Goal: Task Accomplishment & Management: Manage account settings

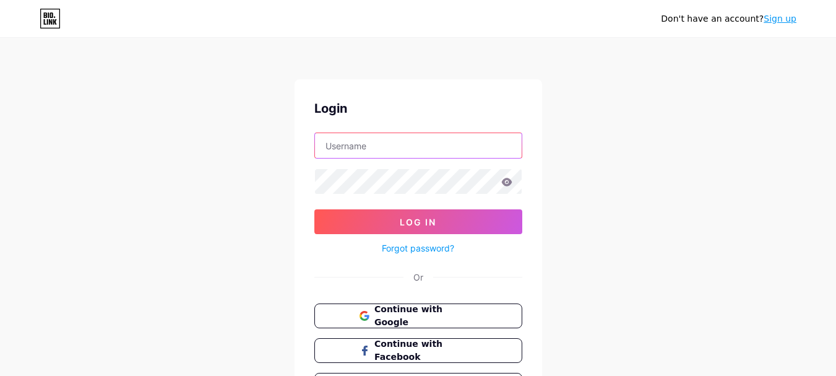
type input "[EMAIL_ADDRESS][DOMAIN_NAME]"
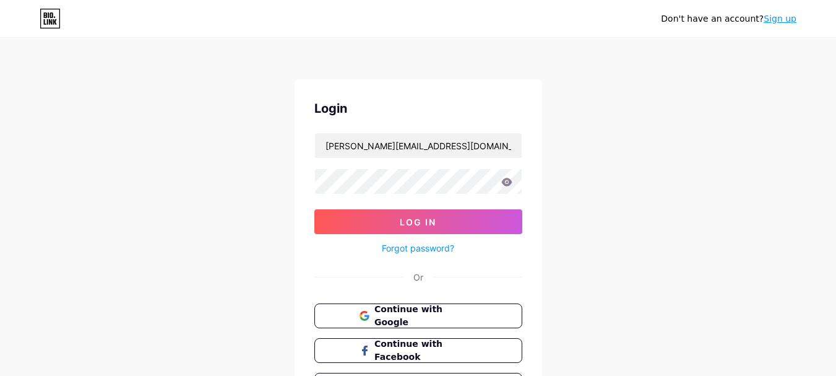
click at [505, 183] on icon at bounding box center [506, 182] width 11 height 9
click at [506, 181] on icon at bounding box center [506, 182] width 11 height 8
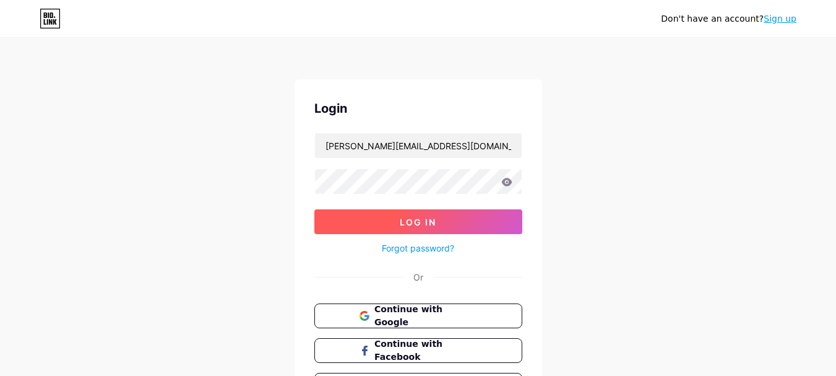
click at [408, 217] on span "Log In" at bounding box center [418, 222] width 37 height 11
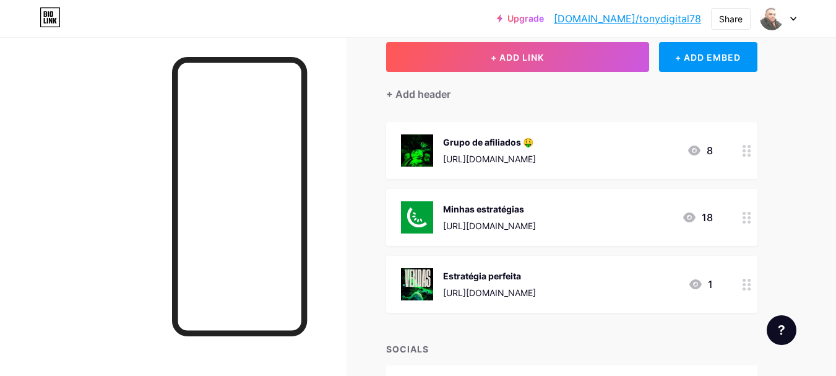
scroll to position [82, 0]
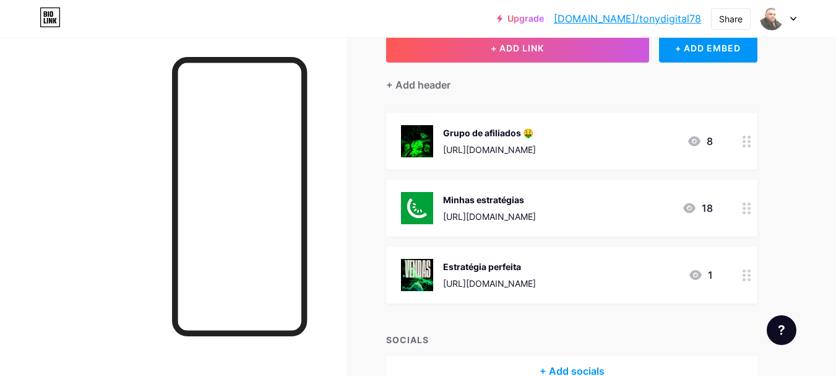
click at [691, 206] on icon at bounding box center [689, 208] width 15 height 15
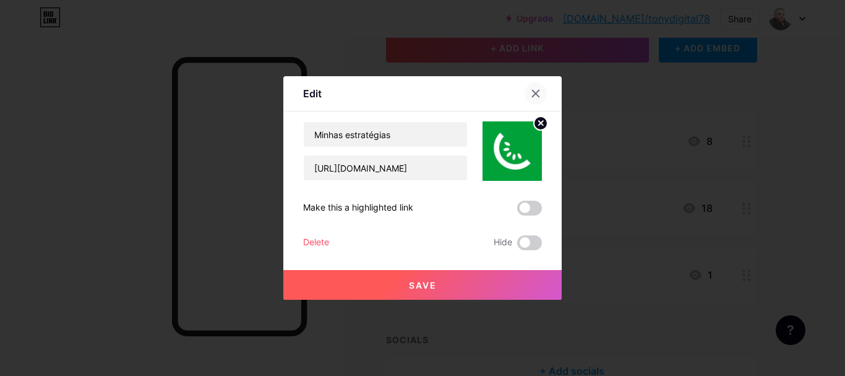
click at [534, 89] on icon at bounding box center [536, 93] width 10 height 10
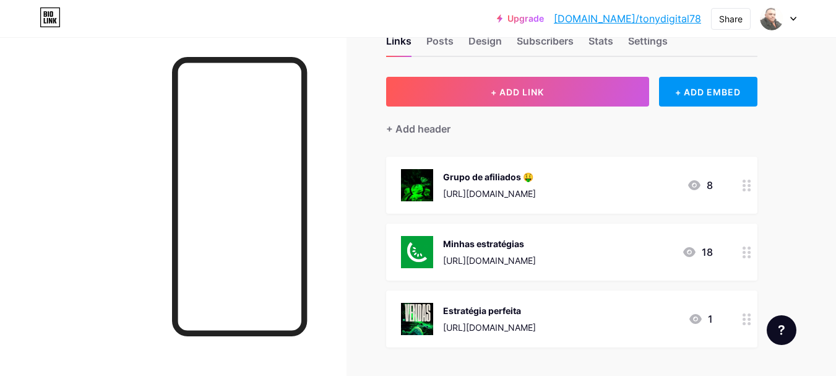
scroll to position [0, 0]
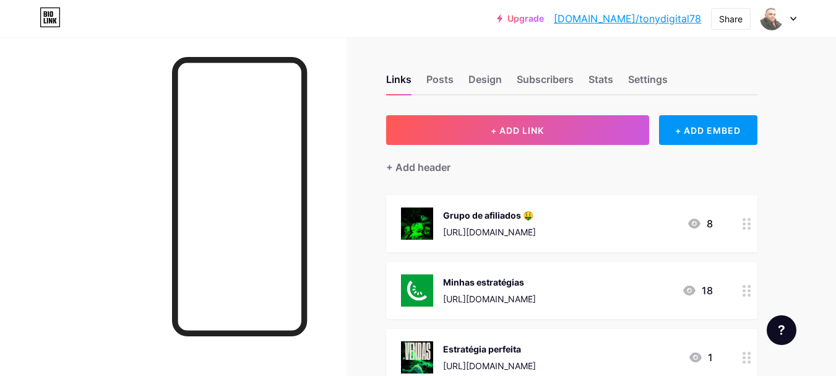
click at [797, 22] on div "Upgrade bio.link/tonydi... bio.link/tonydigital78 Share Switch accounts Tony Na…" at bounding box center [418, 18] width 836 height 22
click at [792, 19] on icon at bounding box center [793, 19] width 6 height 4
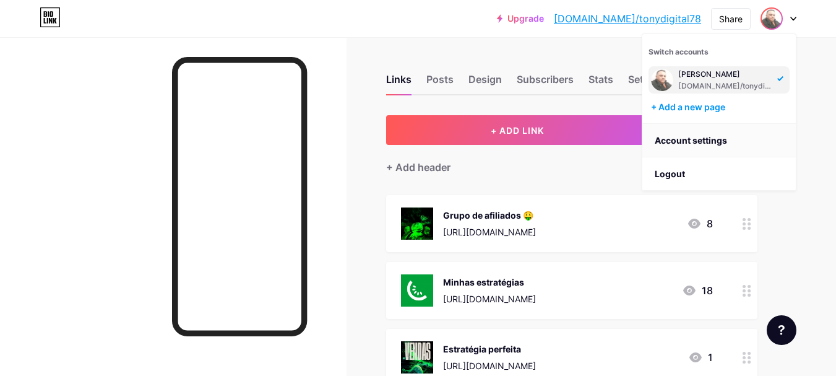
click at [703, 137] on link "Account settings" at bounding box center [718, 140] width 153 height 33
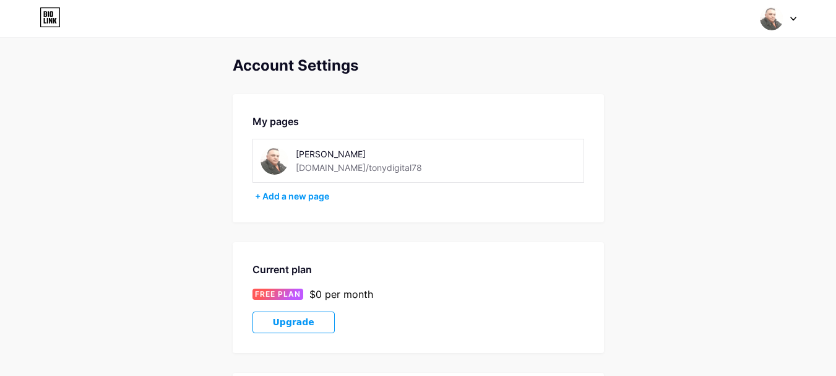
click at [792, 19] on icon at bounding box center [793, 18] width 5 height 3
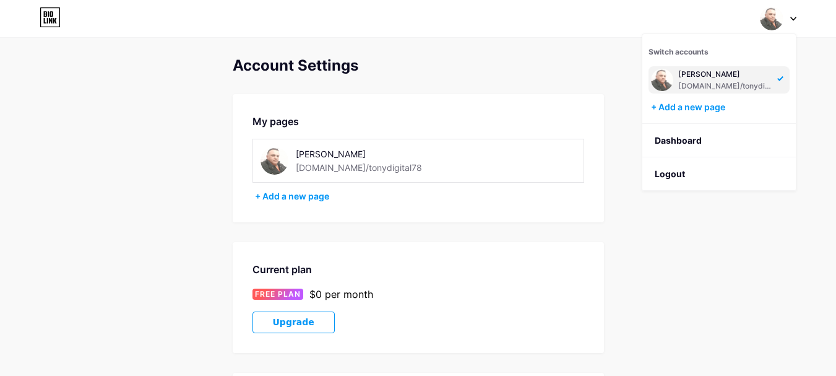
click at [768, 76] on div "[PERSON_NAME]" at bounding box center [725, 74] width 95 height 10
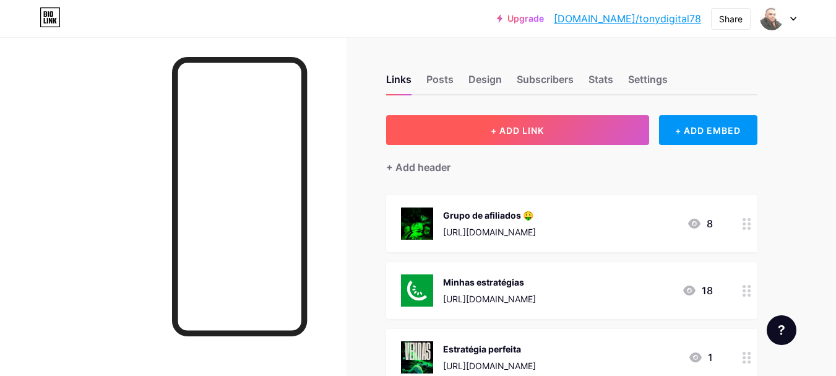
click at [514, 132] on span "+ ADD LINK" at bounding box center [517, 130] width 53 height 11
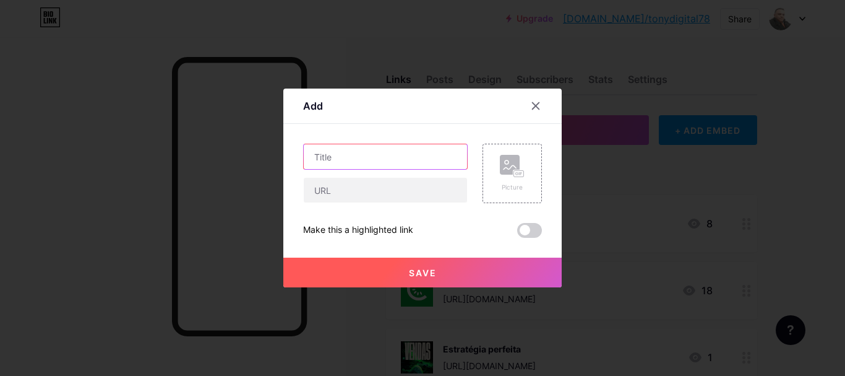
click at [417, 152] on input "text" at bounding box center [385, 156] width 163 height 25
type input "segredo do burguer"
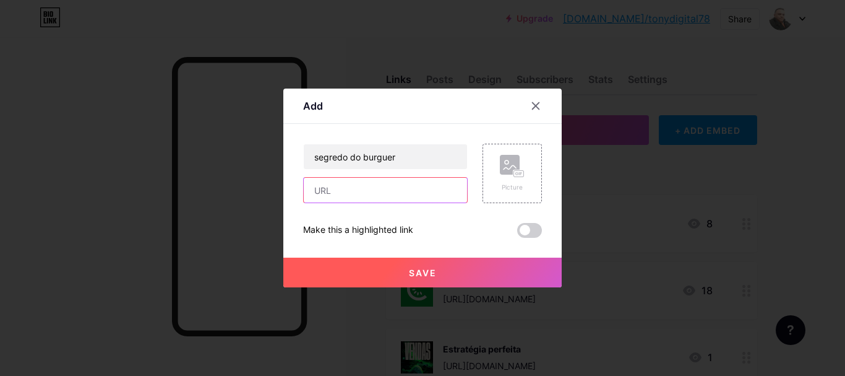
click at [428, 192] on input "text" at bounding box center [385, 190] width 163 height 25
paste input "Segredo_do_Burguer_Tony_Nascimento.pdf"
type input "Segredo_do_Burguer_Tony_Nascimento.pdf"
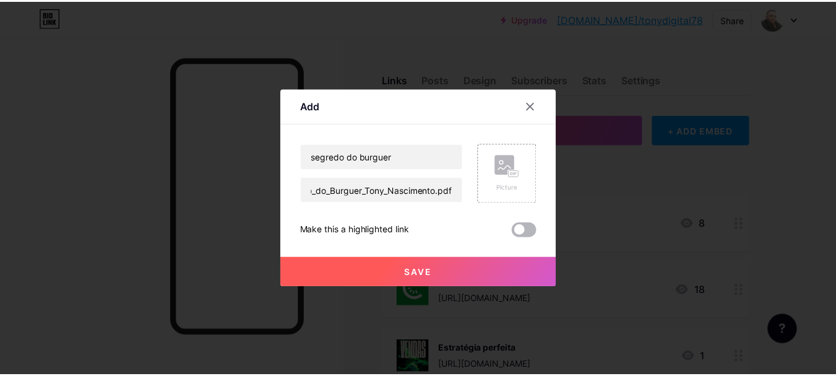
scroll to position [0, 0]
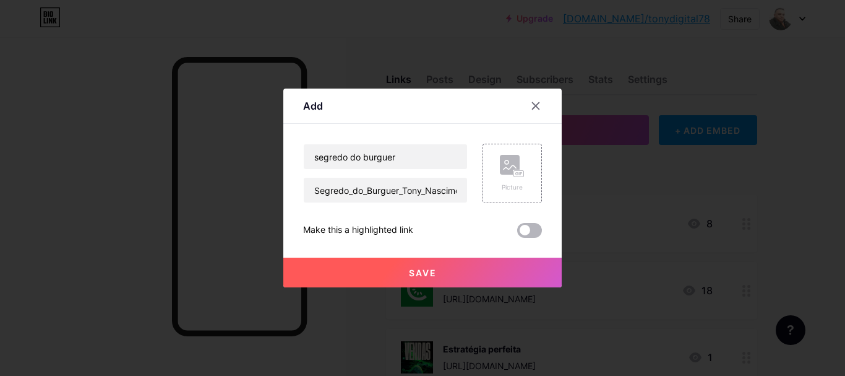
click at [540, 230] on span at bounding box center [529, 230] width 25 height 15
click at [517, 233] on input "checkbox" at bounding box center [517, 233] width 0 height 0
click at [526, 176] on div "Picture" at bounding box center [512, 173] width 59 height 59
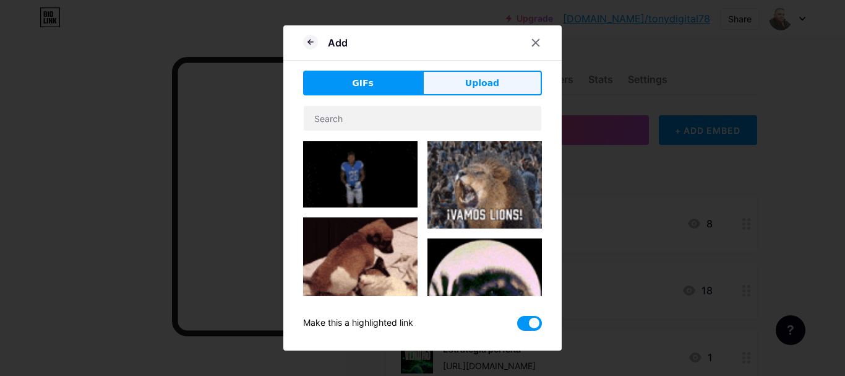
click at [481, 84] on span "Upload" at bounding box center [482, 83] width 34 height 13
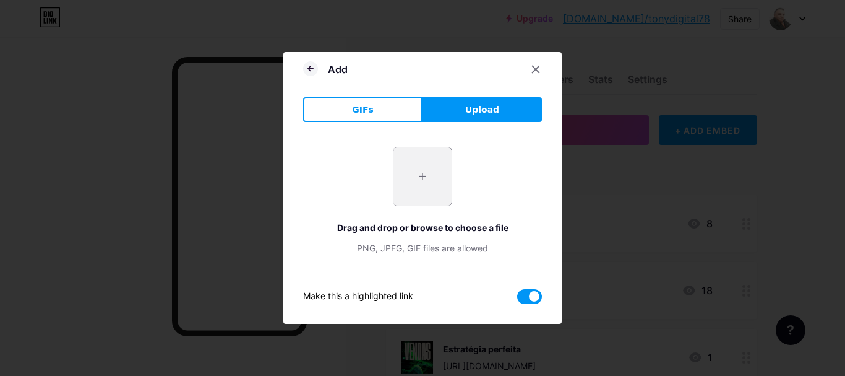
click at [421, 166] on input "file" at bounding box center [423, 176] width 58 height 58
type input "C:\fakepath\ChatGPT Image [DATE], 22_01_20.png"
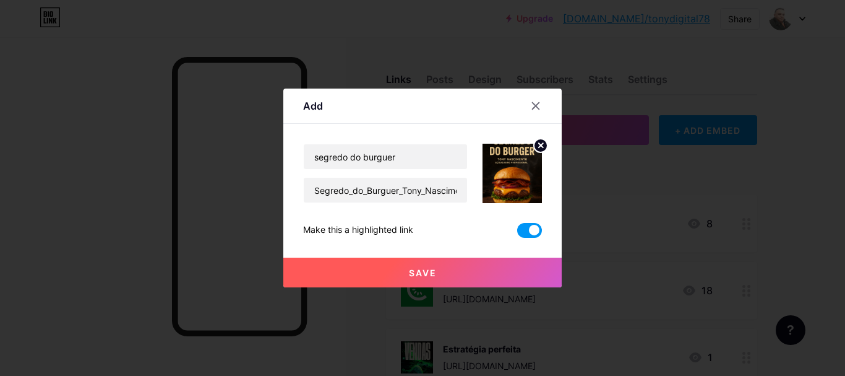
click at [409, 274] on span "Save" at bounding box center [423, 272] width 28 height 11
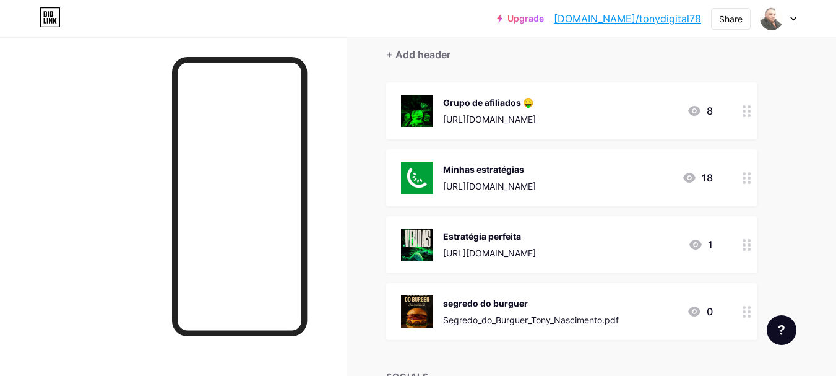
scroll to position [124, 0]
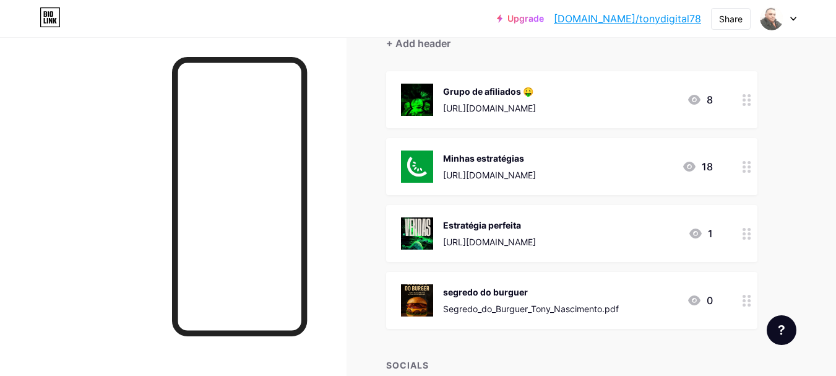
click at [707, 167] on div "18" at bounding box center [697, 166] width 31 height 15
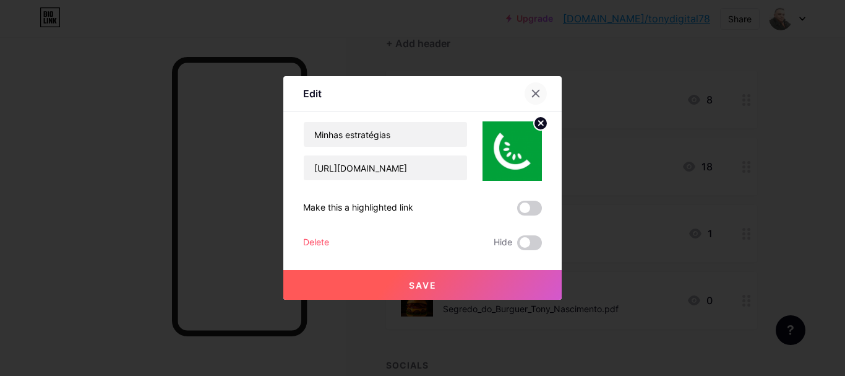
click at [531, 95] on icon at bounding box center [536, 93] width 10 height 10
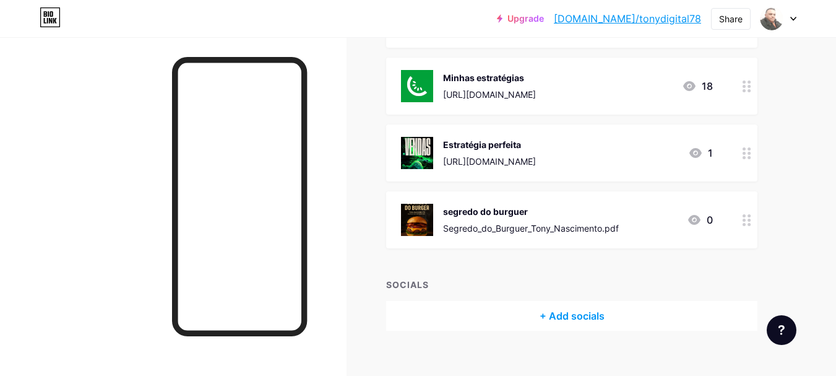
scroll to position [206, 0]
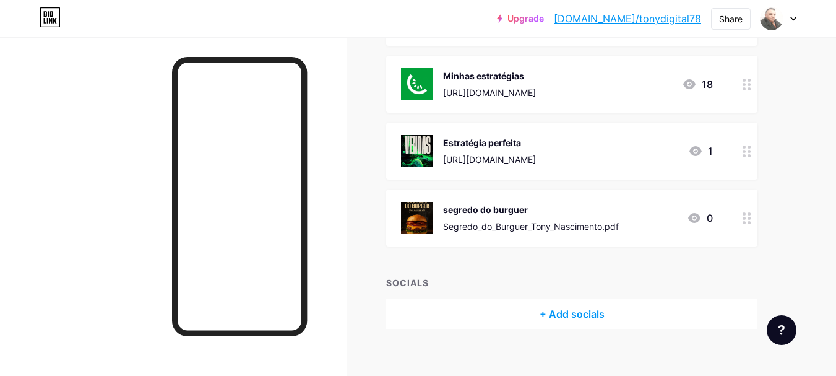
click at [747, 222] on icon at bounding box center [747, 218] width 9 height 12
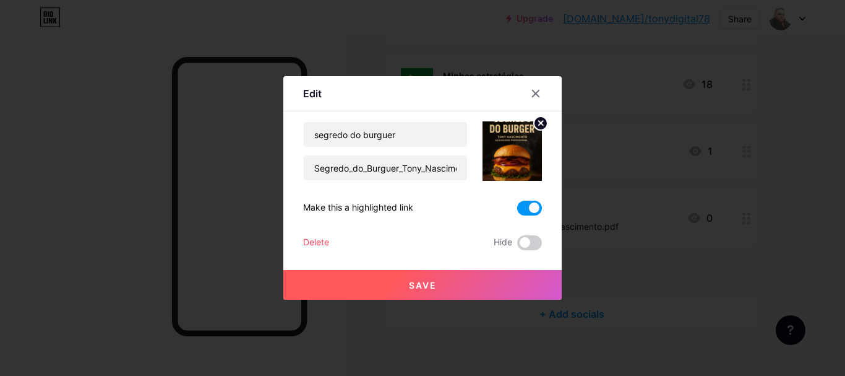
drag, startPoint x: 826, startPoint y: 196, endPoint x: 819, endPoint y: 194, distance: 7.7
click at [825, 196] on div at bounding box center [422, 188] width 845 height 376
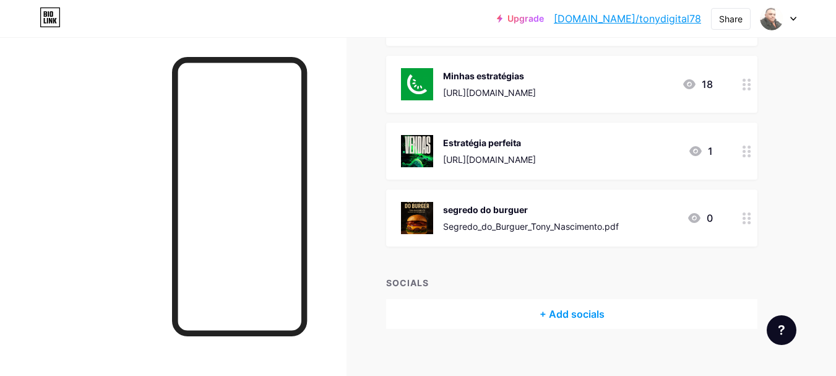
click at [634, 228] on div "segredo do burguer Segredo_do_Burguer_Tony_Nascimento.pdf 0" at bounding box center [557, 218] width 312 height 32
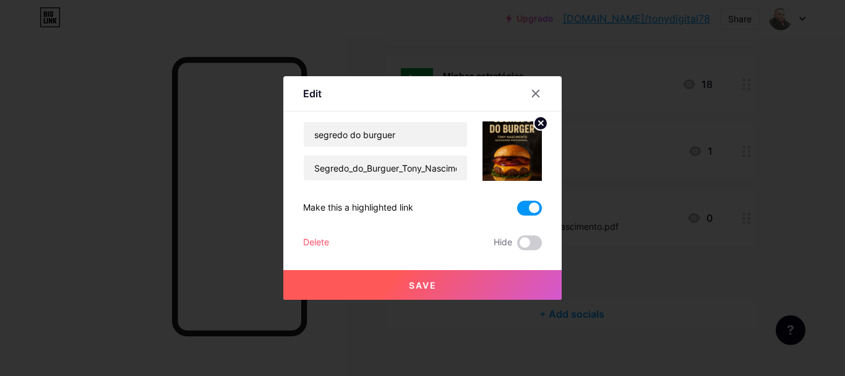
click at [421, 288] on span "Save" at bounding box center [423, 285] width 28 height 11
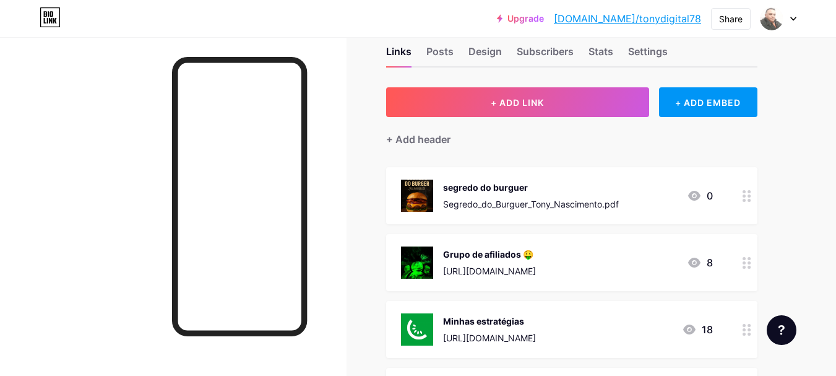
scroll to position [14, 0]
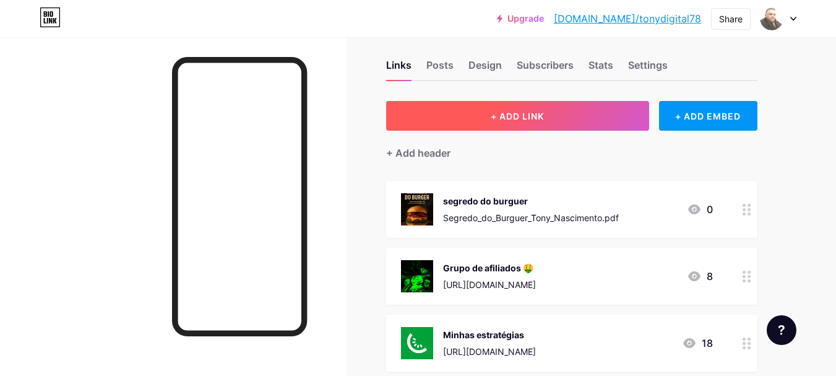
click at [510, 113] on span "+ ADD LINK" at bounding box center [517, 116] width 53 height 11
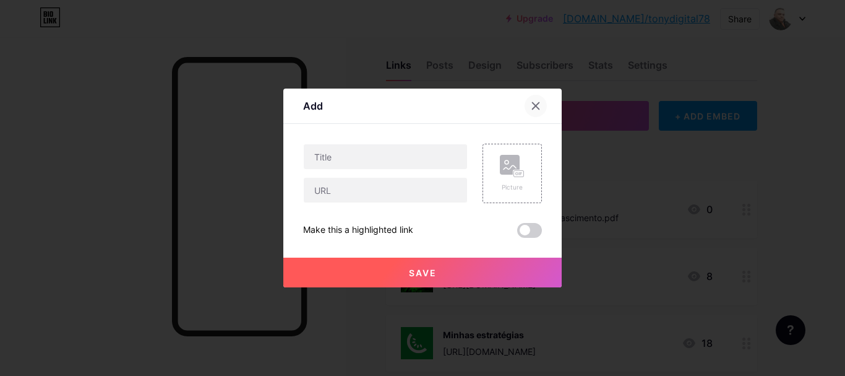
click at [528, 103] on div at bounding box center [536, 106] width 22 height 22
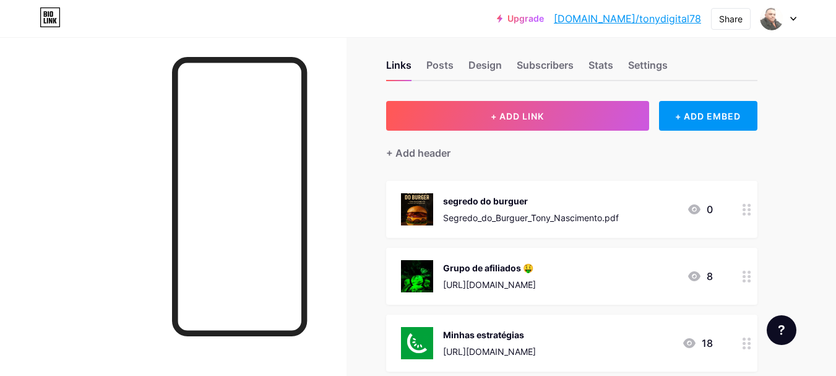
click at [490, 204] on div "segredo do burguer Segredo_do_Burguer_Tony_Nascimento.pdf" at bounding box center [531, 209] width 176 height 32
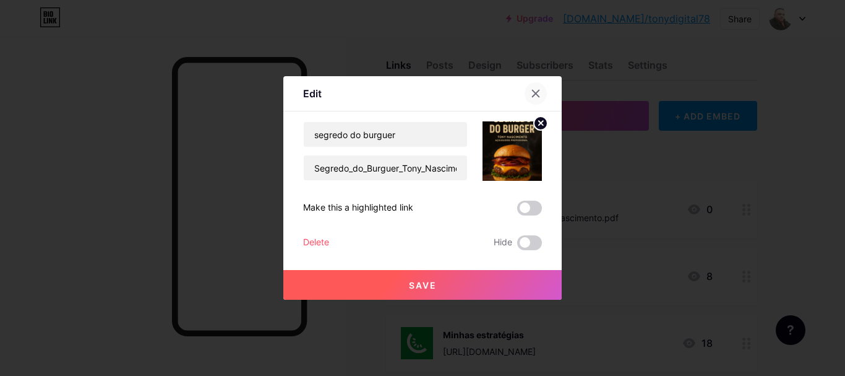
click at [533, 88] on div at bounding box center [536, 93] width 22 height 22
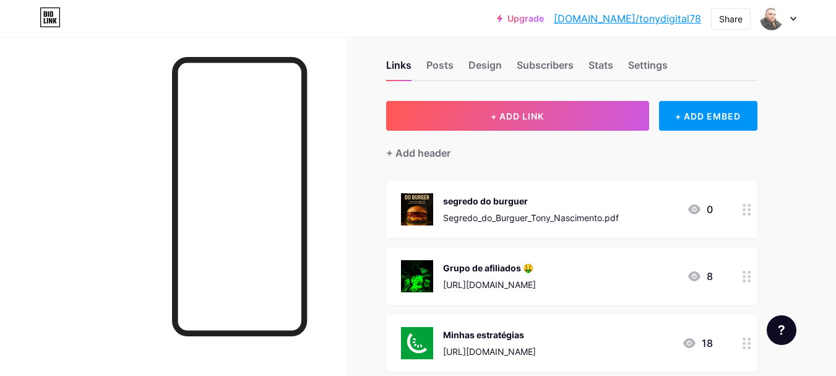
click at [550, 201] on div "segredo do burguer" at bounding box center [531, 200] width 176 height 13
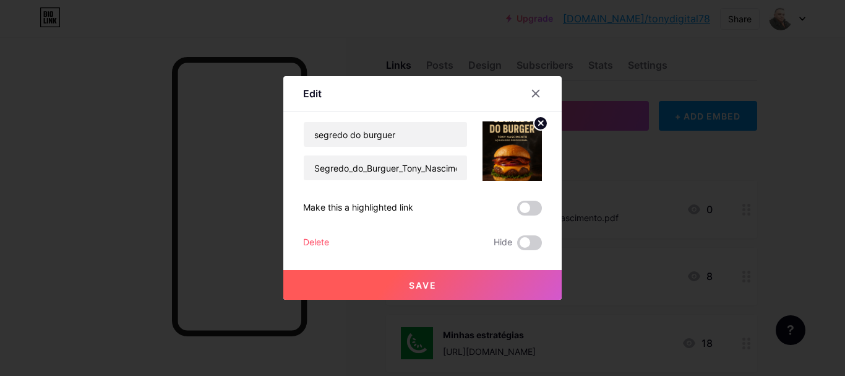
click at [390, 200] on div "segredo do burguer Segredo_do_Burguer_Tony_Nascimento.pdf Make this a highlight…" at bounding box center [422, 185] width 239 height 129
click at [538, 207] on span at bounding box center [529, 208] width 25 height 15
click at [517, 211] on input "checkbox" at bounding box center [517, 211] width 0 height 0
click at [390, 210] on div "Make this a highlighted link" at bounding box center [358, 208] width 110 height 15
click at [443, 210] on div "Make this a highlighted link" at bounding box center [422, 208] width 239 height 15
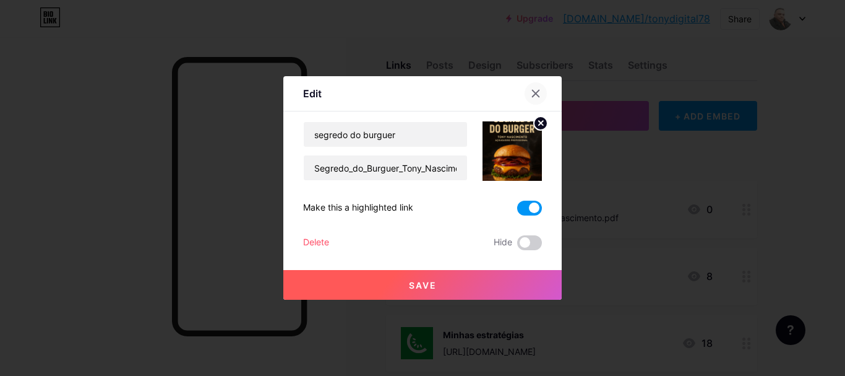
click at [537, 91] on icon at bounding box center [536, 93] width 10 height 10
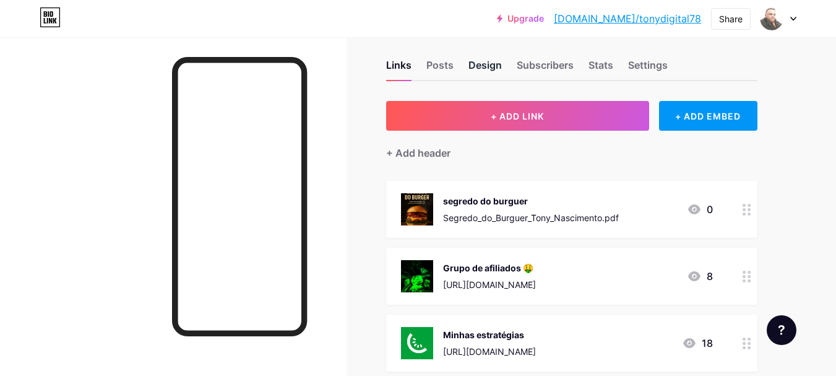
click at [480, 69] on div "Design" at bounding box center [484, 69] width 33 height 22
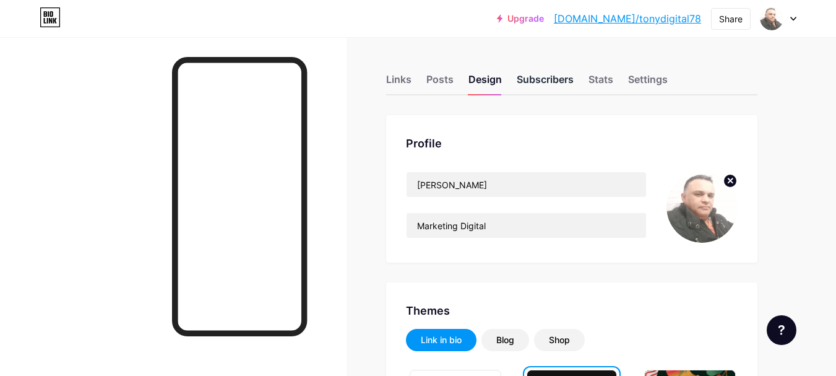
click at [539, 80] on div "Subscribers" at bounding box center [545, 83] width 57 height 22
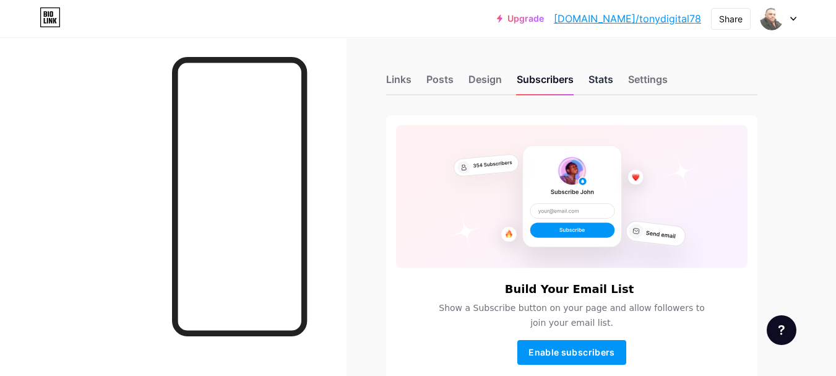
click at [600, 82] on div "Stats" at bounding box center [601, 83] width 25 height 22
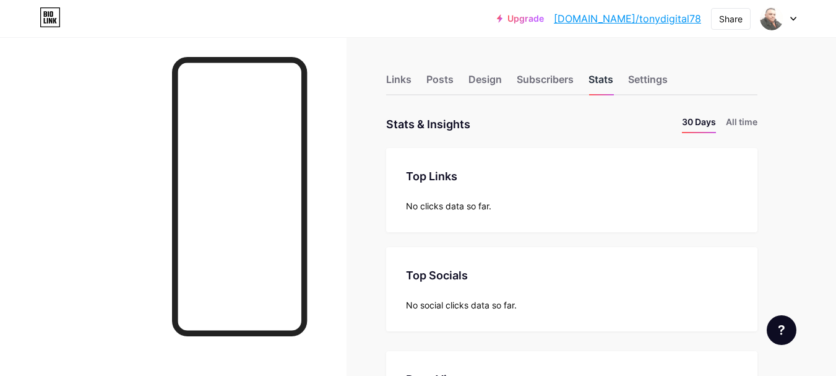
scroll to position [376, 836]
click at [645, 81] on div "Settings" at bounding box center [648, 83] width 40 height 22
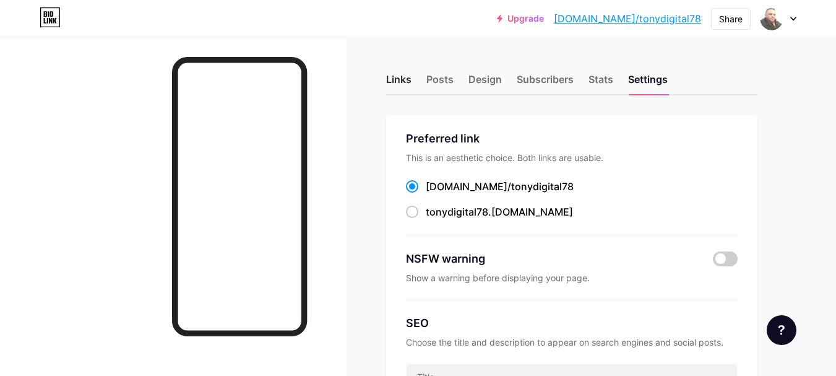
click at [399, 78] on div "Links" at bounding box center [398, 83] width 25 height 22
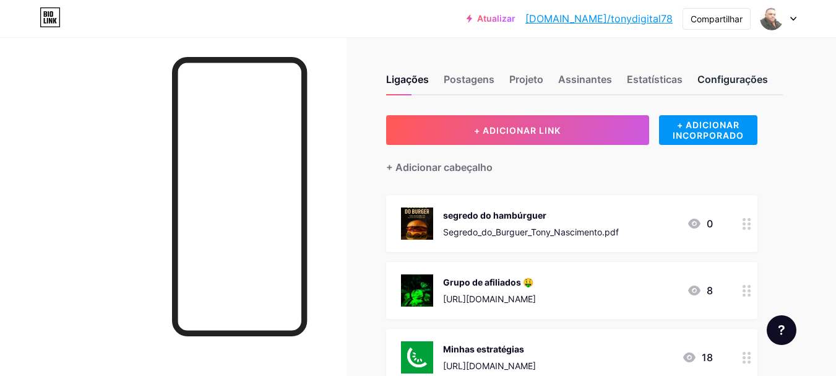
click at [739, 73] on font "Configurações" at bounding box center [732, 79] width 71 height 12
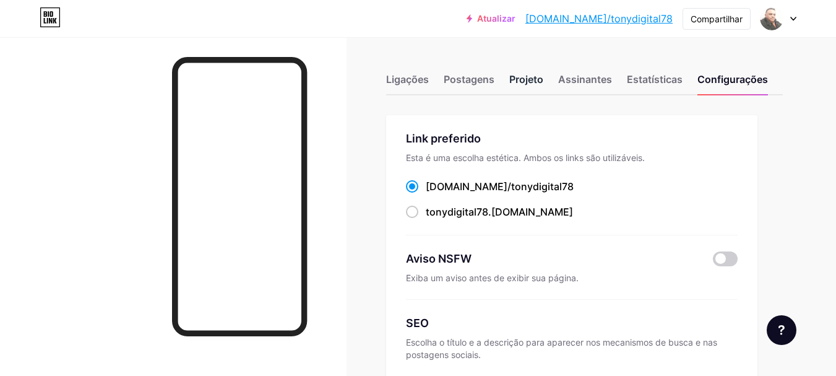
click at [520, 85] on div "Projeto" at bounding box center [526, 83] width 34 height 22
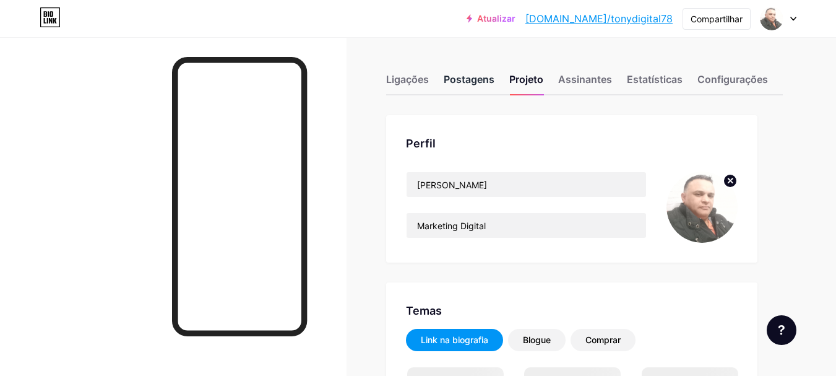
click at [462, 78] on font "Postagens" at bounding box center [469, 79] width 51 height 12
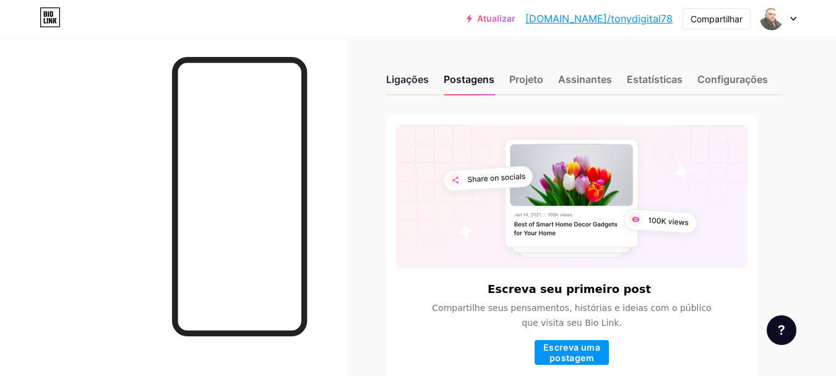
click at [400, 78] on font "Ligações" at bounding box center [407, 79] width 43 height 12
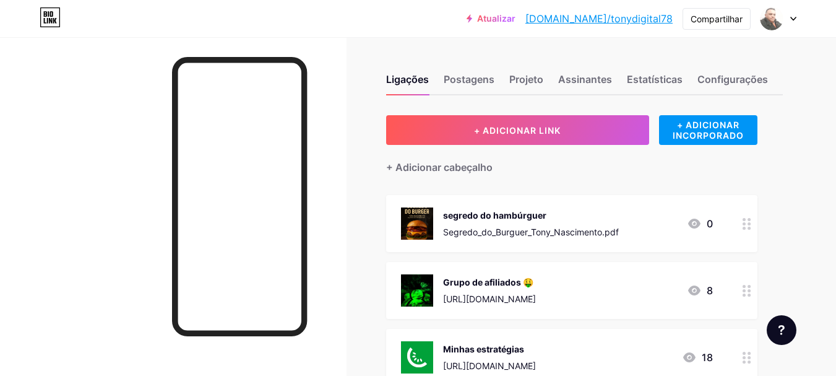
click at [538, 12] on div "Atualizar [DOMAIN_NAME]/[PERSON_NAME]... [DOMAIN_NAME]/tonydigital78" at bounding box center [570, 18] width 206 height 22
click at [515, 17] on font "Atualizar" at bounding box center [496, 18] width 38 height 11
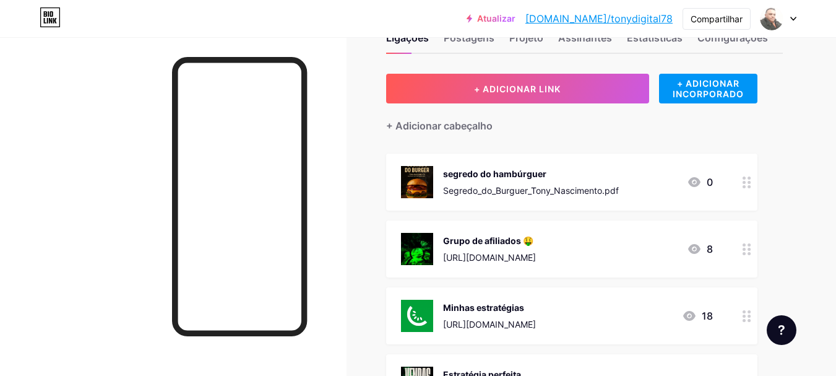
drag, startPoint x: 652, startPoint y: 231, endPoint x: 675, endPoint y: 306, distance: 78.3
click at [675, 306] on span "segredo do hambúrguer Segredo_do_Burguer_Tony_Nascimento.pdf 0 Grupo de afiliad…" at bounding box center [571, 281] width 371 height 257
click at [790, 260] on div "Ligações Postagens Projeto Assinantes Estatísticas Configurações + ADICIONAR LI…" at bounding box center [417, 275] width 835 height 559
click at [790, 257] on div "Ligações Postagens Projeto Assinantes Estatísticas Configurações + ADICIONAR LI…" at bounding box center [417, 275] width 835 height 559
click at [746, 267] on div at bounding box center [746, 248] width 21 height 57
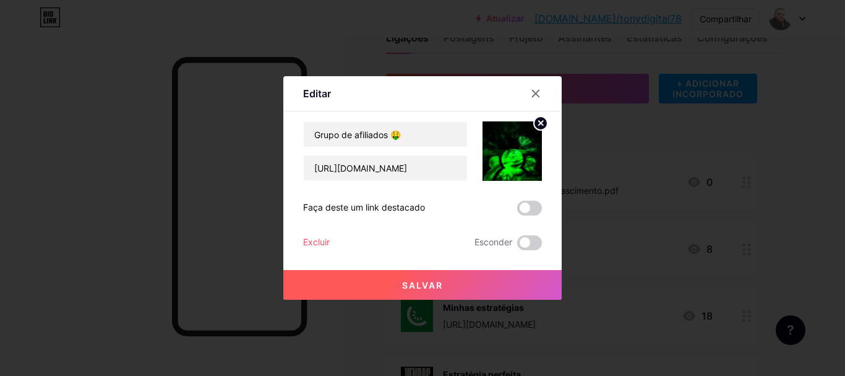
click at [835, 246] on div at bounding box center [422, 188] width 845 height 376
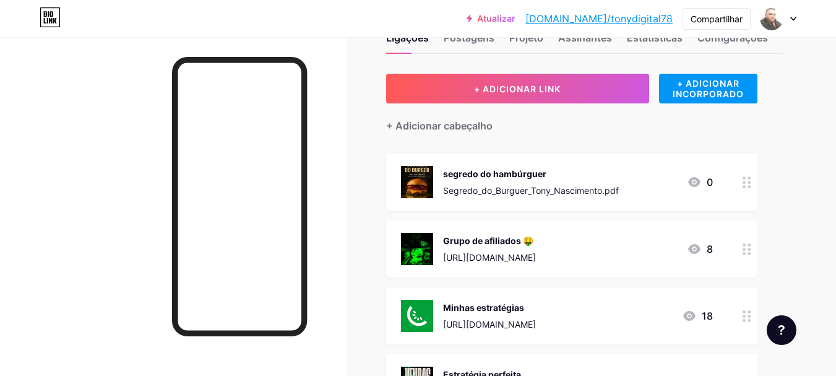
click at [746, 257] on div at bounding box center [746, 248] width 21 height 57
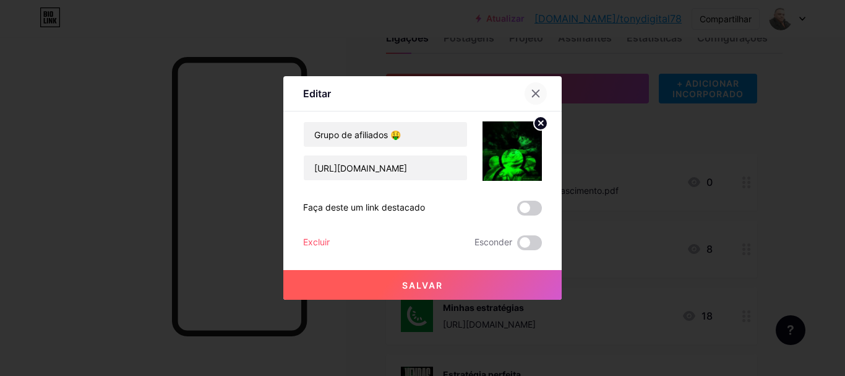
click at [538, 93] on icon at bounding box center [536, 93] width 10 height 10
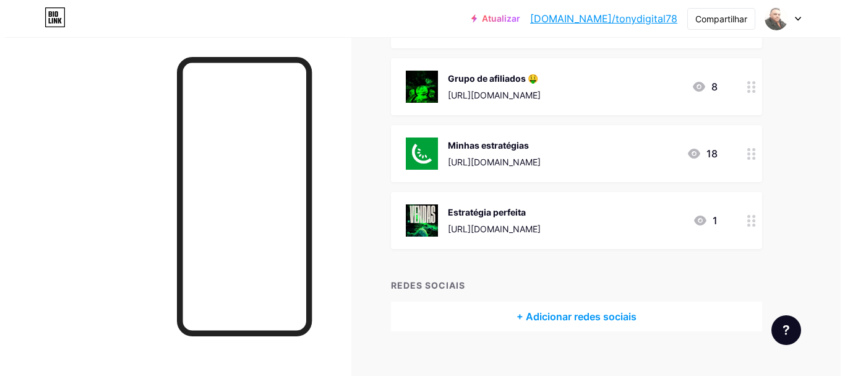
scroll to position [206, 0]
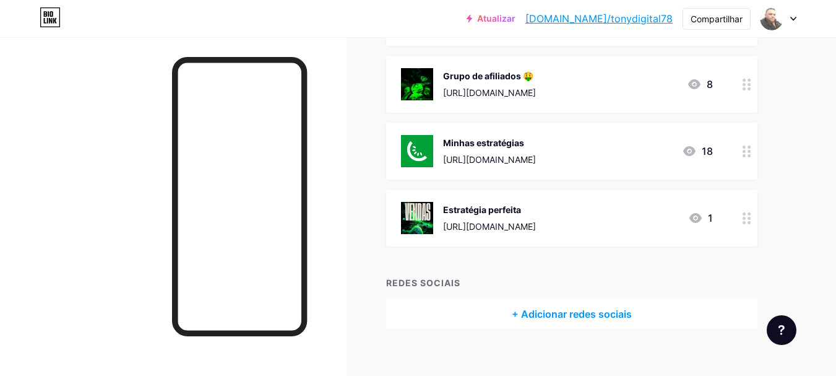
click at [536, 140] on div "Minhas estratégias" at bounding box center [489, 142] width 93 height 13
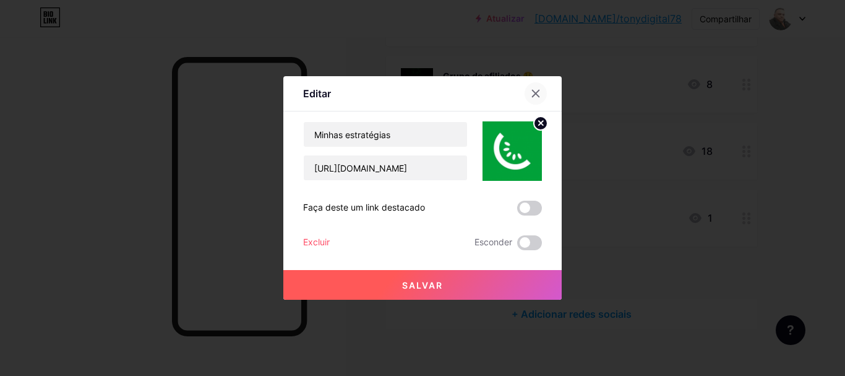
click at [535, 88] on icon at bounding box center [536, 93] width 10 height 10
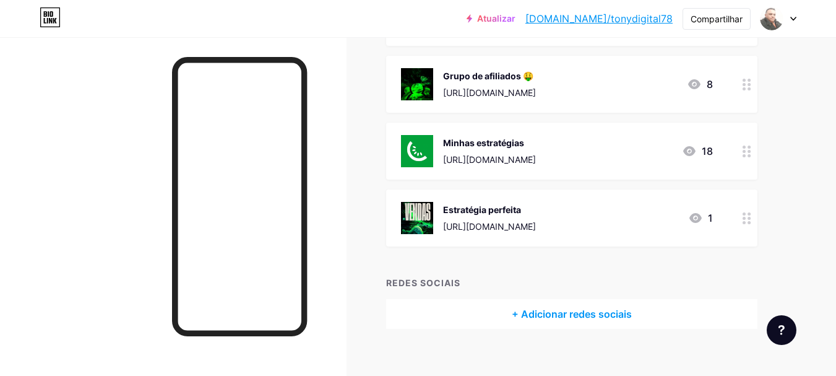
drag, startPoint x: 623, startPoint y: 158, endPoint x: 442, endPoint y: 166, distance: 180.9
click at [442, 166] on div "Minhas estratégias [URL][DOMAIN_NAME] 18" at bounding box center [571, 151] width 371 height 57
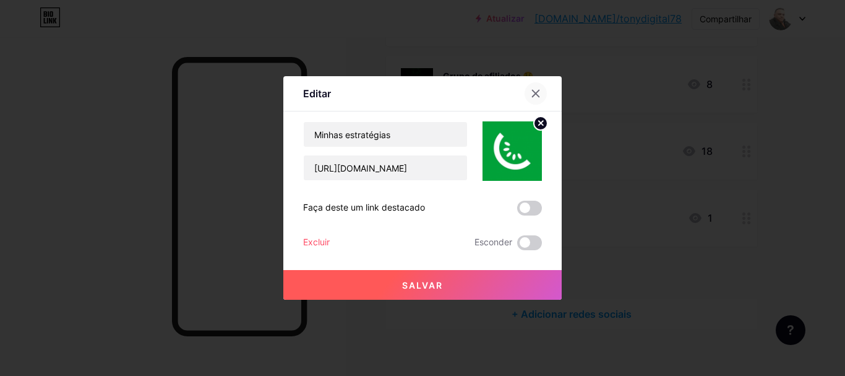
click at [535, 90] on icon at bounding box center [536, 93] width 10 height 10
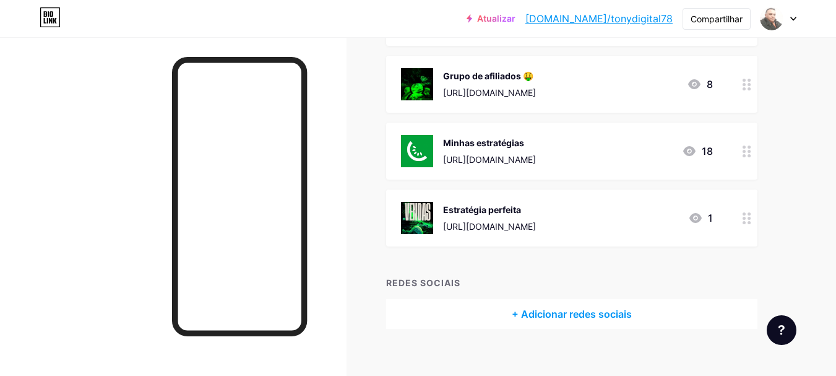
drag, startPoint x: 444, startPoint y: 158, endPoint x: 619, endPoint y: 166, distance: 174.7
click at [619, 166] on div "Minhas estratégias [URL][DOMAIN_NAME] 18" at bounding box center [557, 151] width 312 height 32
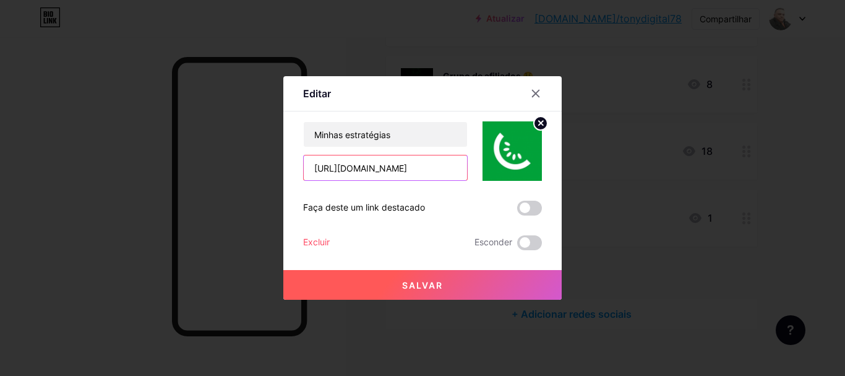
scroll to position [0, 33]
drag, startPoint x: 313, startPoint y: 168, endPoint x: 469, endPoint y: 175, distance: 156.7
click at [470, 176] on div "Minhas estratégias [URL][DOMAIN_NAME]" at bounding box center [422, 150] width 239 height 59
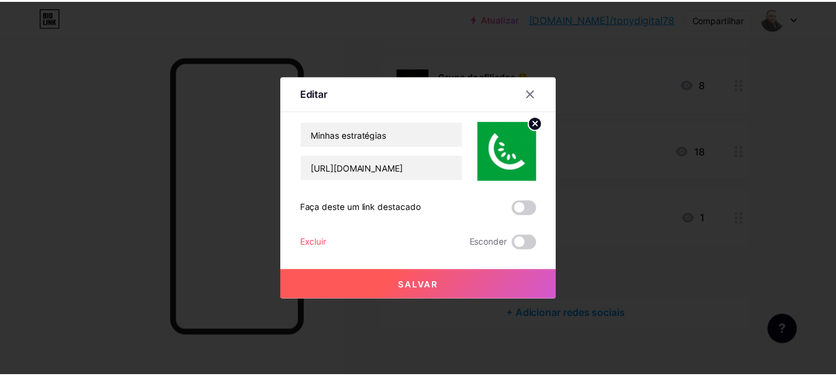
scroll to position [0, 0]
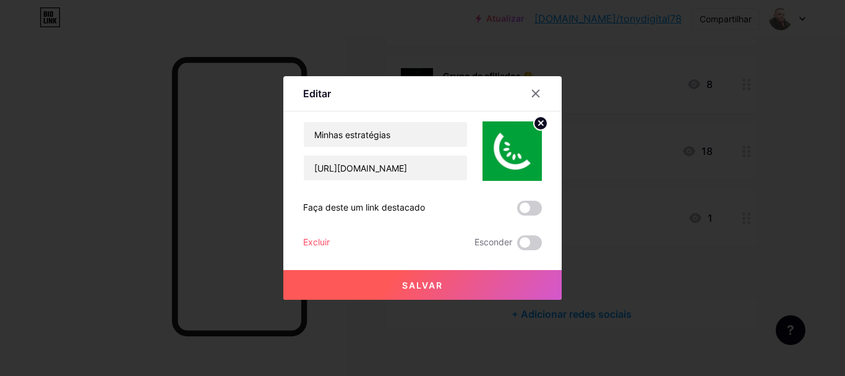
click at [615, 192] on div at bounding box center [422, 188] width 845 height 376
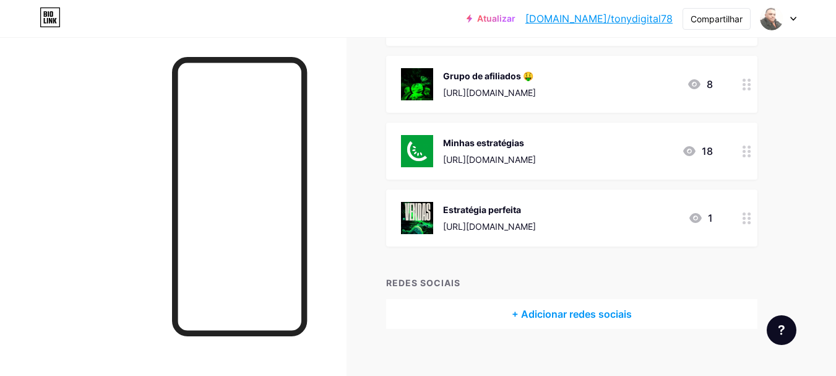
click at [506, 144] on font "Minhas estratégias" at bounding box center [483, 142] width 81 height 11
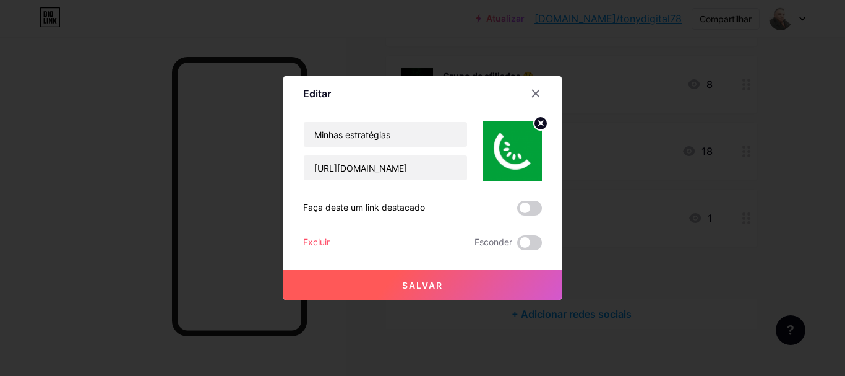
click at [315, 240] on font "Excluir" at bounding box center [316, 241] width 27 height 11
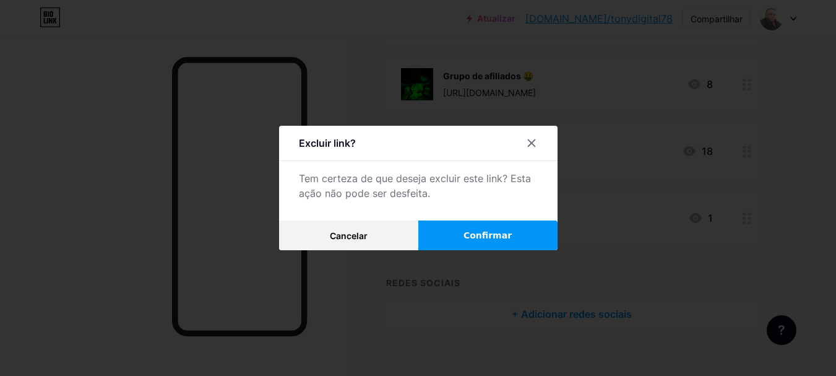
click at [479, 234] on font "Confirmar" at bounding box center [488, 235] width 48 height 10
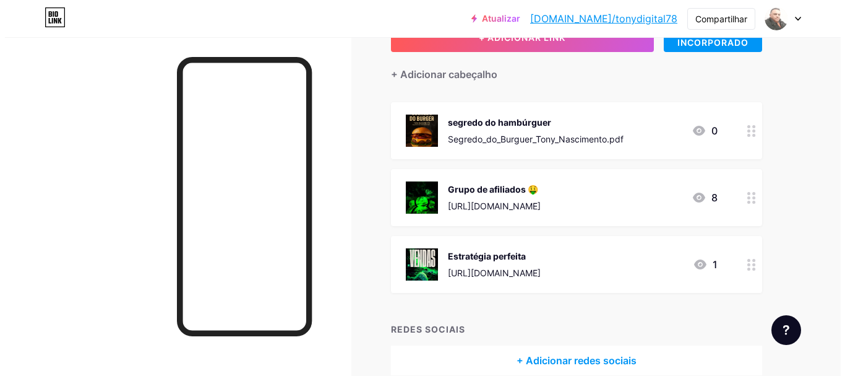
scroll to position [71, 0]
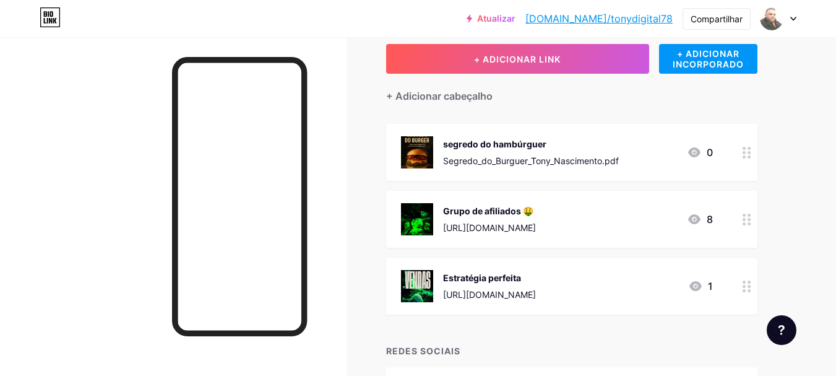
drag, startPoint x: 665, startPoint y: 224, endPoint x: 442, endPoint y: 231, distance: 222.9
click at [442, 231] on div "Grupo de afiliados 🤑 [URL][DOMAIN_NAME] 8" at bounding box center [557, 219] width 312 height 32
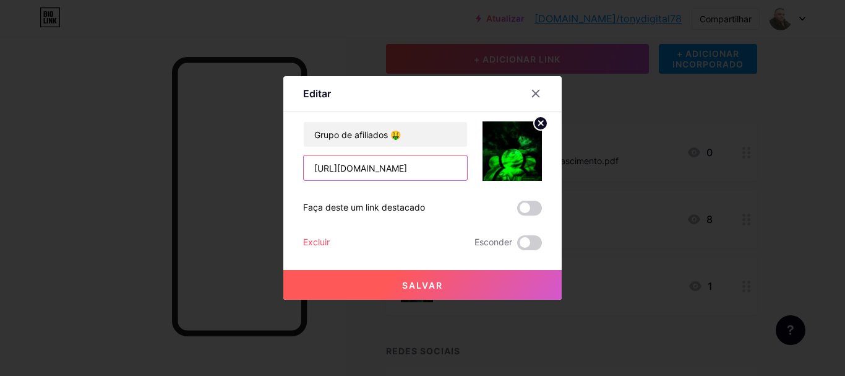
scroll to position [0, 77]
drag, startPoint x: 314, startPoint y: 165, endPoint x: 467, endPoint y: 169, distance: 152.3
click at [473, 173] on div "Grupo de afiliados 🤑 [URL][DOMAIN_NAME]" at bounding box center [422, 150] width 239 height 59
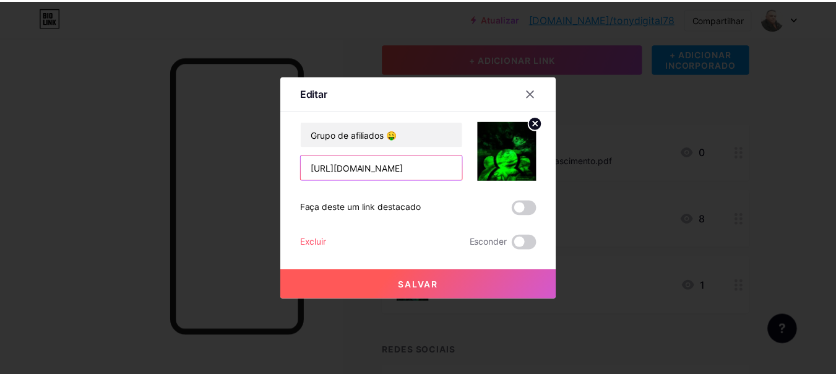
scroll to position [0, 0]
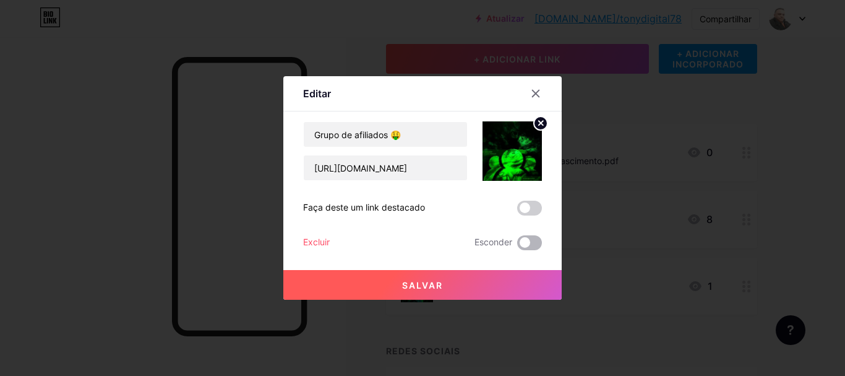
click at [535, 246] on span at bounding box center [529, 242] width 25 height 15
click at [517, 246] on input "checkbox" at bounding box center [517, 246] width 0 height 0
click at [313, 236] on font "Excluir" at bounding box center [316, 241] width 27 height 11
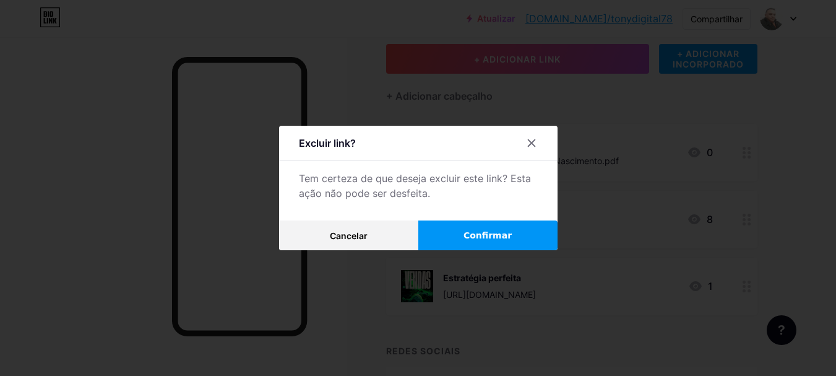
drag, startPoint x: 484, startPoint y: 226, endPoint x: 472, endPoint y: 215, distance: 17.1
click at [483, 223] on button "Confirmar" at bounding box center [487, 235] width 139 height 30
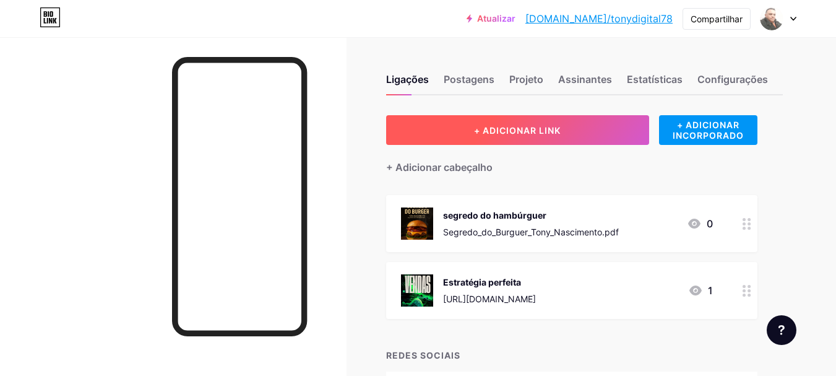
click at [502, 124] on button "+ ADICIONAR LINK" at bounding box center [517, 130] width 263 height 30
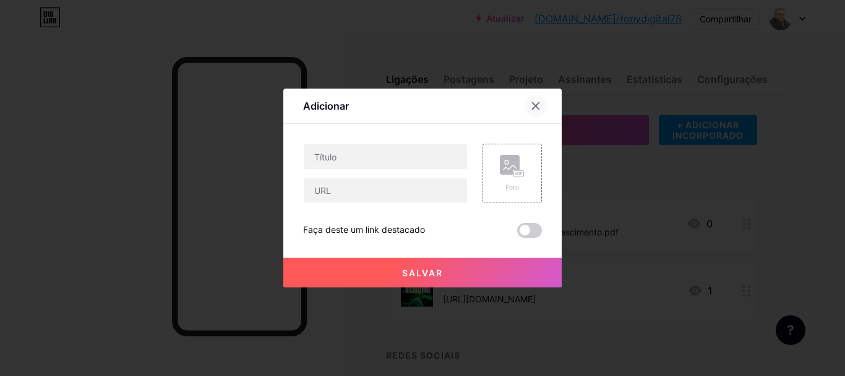
click at [539, 103] on icon at bounding box center [536, 106] width 7 height 7
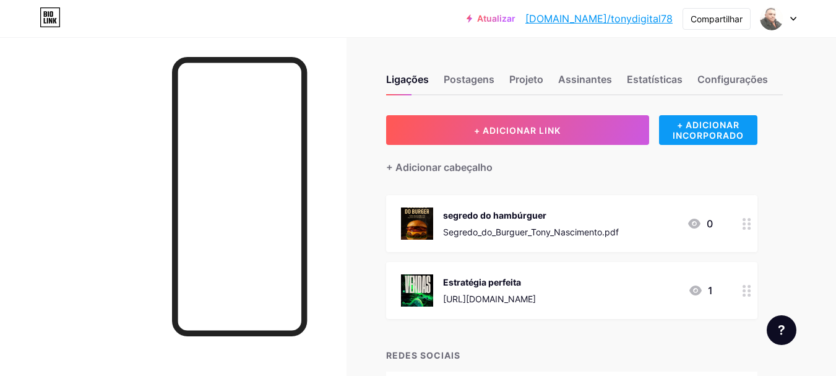
click at [716, 122] on font "+ ADICIONAR INCORPORADO" at bounding box center [708, 129] width 71 height 21
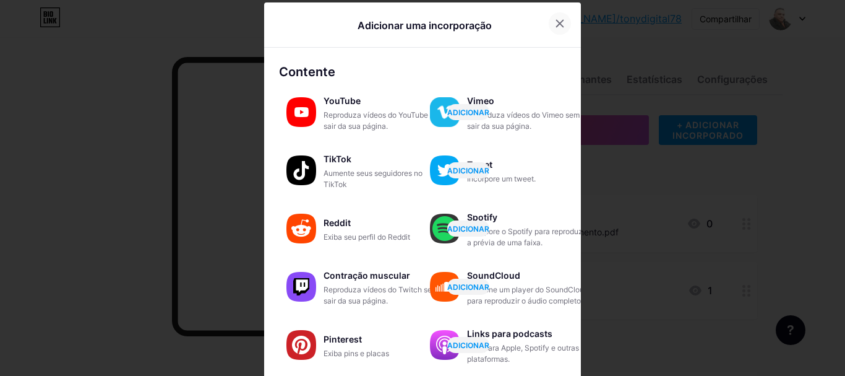
click at [555, 20] on icon at bounding box center [560, 24] width 10 height 10
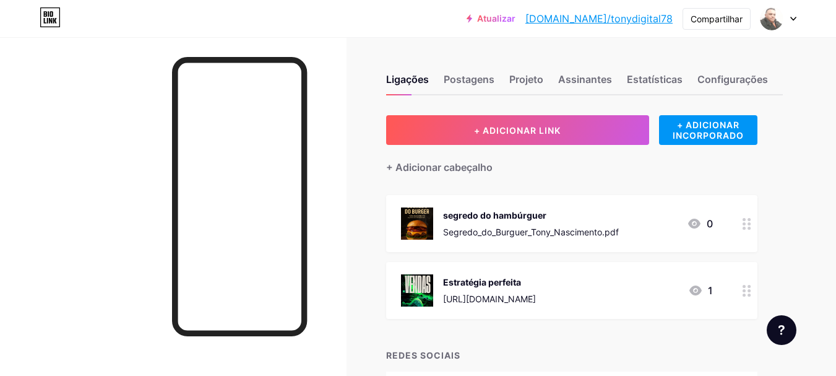
drag, startPoint x: 701, startPoint y: 53, endPoint x: 804, endPoint y: 32, distance: 105.6
drag, startPoint x: 804, startPoint y: 32, endPoint x: 815, endPoint y: 116, distance: 85.4
drag, startPoint x: 815, startPoint y: 116, endPoint x: 785, endPoint y: 43, distance: 79.6
drag, startPoint x: 785, startPoint y: 43, endPoint x: 845, endPoint y: -33, distance: 96.9
drag, startPoint x: 845, startPoint y: -33, endPoint x: 92, endPoint y: 44, distance: 757.1
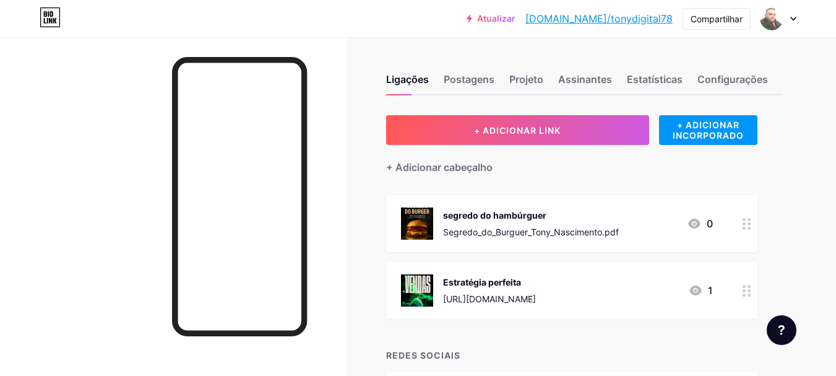
drag, startPoint x: 92, startPoint y: 44, endPoint x: 58, endPoint y: -75, distance: 123.6
drag, startPoint x: 58, startPoint y: -75, endPoint x: 673, endPoint y: 110, distance: 642.4
drag, startPoint x: 673, startPoint y: 110, endPoint x: 722, endPoint y: 56, distance: 73.1
click at [722, 56] on div "Ligações Postagens Projeto Assinantes Estatísticas Configurações" at bounding box center [584, 73] width 397 height 43
click at [787, 178] on div "Ligações Postagens Projeto Assinantes Estatísticas Configurações + ADICIONAR LI…" at bounding box center [417, 250] width 835 height 426
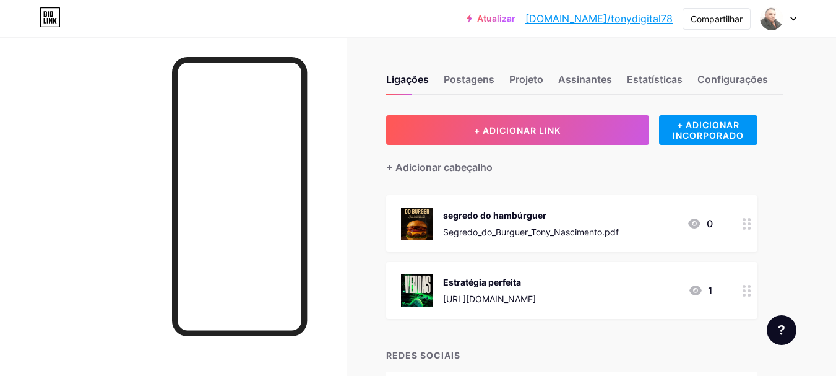
click at [711, 56] on div "Ligações Postagens Projeto Assinantes Estatísticas Configurações" at bounding box center [584, 73] width 397 height 43
click at [794, 164] on div "Ligações Postagens Projeto Assinantes Estatísticas Configurações + ADICIONAR LI…" at bounding box center [417, 250] width 835 height 426
click at [718, 50] on div "Ligações Postagens Projeto Assinantes Estatísticas Configurações + ADICIONAR LI…" at bounding box center [417, 250] width 835 height 426
click at [788, 80] on div "Ligações Postagens Projeto Assinantes Estatísticas Configurações + ADICIONAR LI…" at bounding box center [417, 250] width 835 height 426
click at [551, 214] on div "segredo do hambúrguer" at bounding box center [531, 215] width 176 height 13
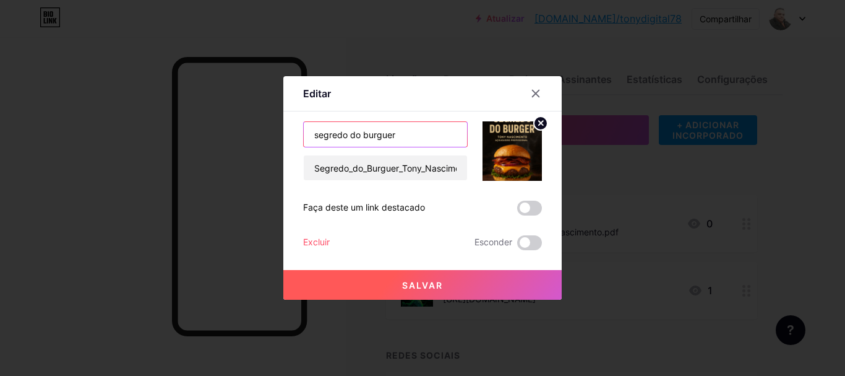
click at [420, 135] on input "segredo do burguer" at bounding box center [385, 134] width 163 height 25
click at [429, 284] on font "Salvar" at bounding box center [422, 285] width 41 height 11
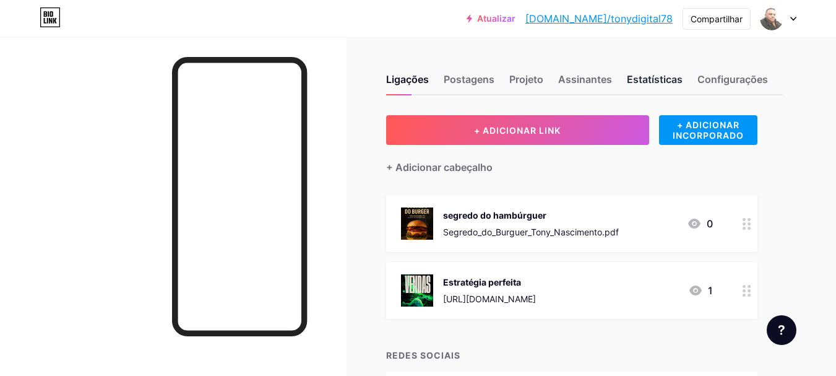
click at [654, 83] on font "Estatísticas" at bounding box center [655, 79] width 56 height 12
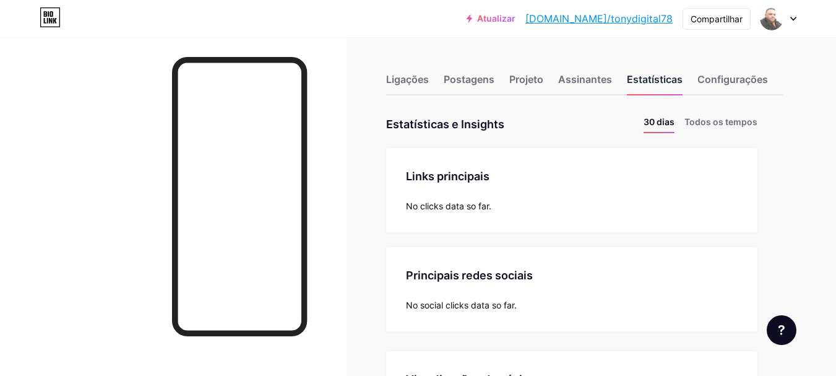
scroll to position [376, 836]
click at [725, 117] on font "Todos os tempos" at bounding box center [720, 121] width 73 height 11
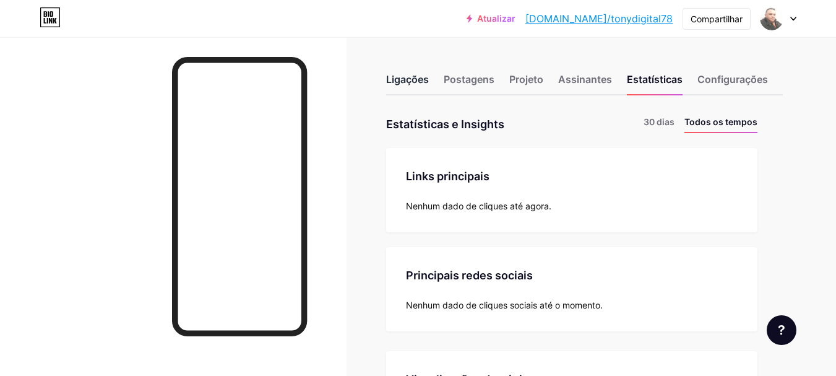
click at [407, 77] on font "Ligações" at bounding box center [407, 79] width 43 height 12
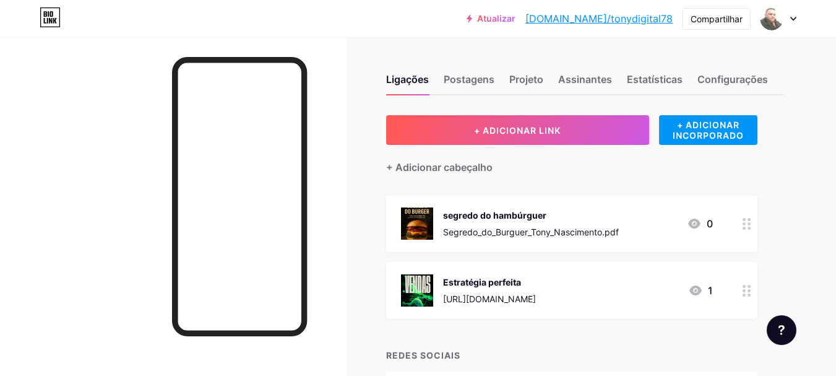
click at [515, 14] on font "Atualizar" at bounding box center [496, 18] width 38 height 11
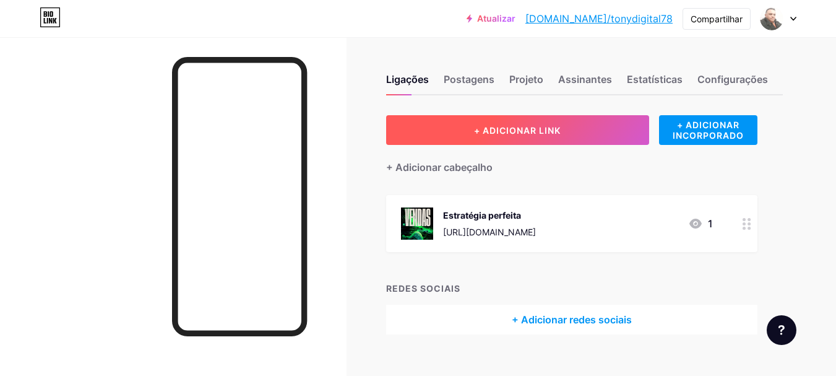
click at [510, 126] on font "+ ADICIONAR LINK" at bounding box center [517, 130] width 87 height 11
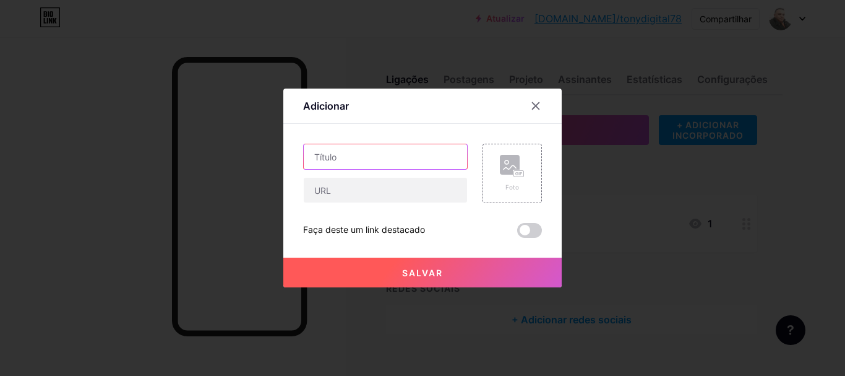
click at [412, 155] on input "text" at bounding box center [385, 156] width 163 height 25
type input "segredo do burguer"
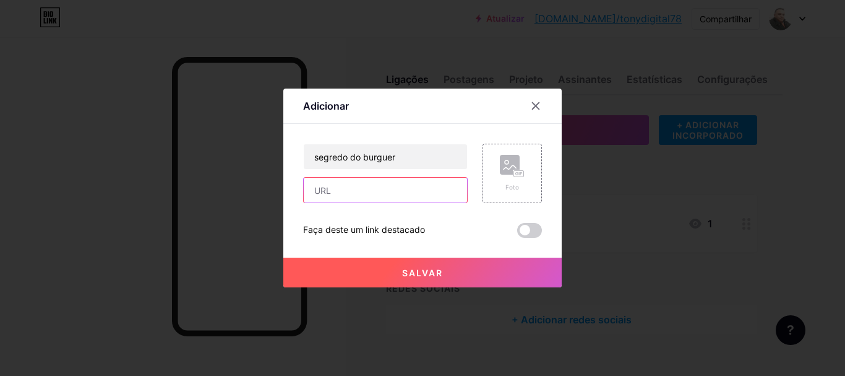
click at [445, 190] on input "text" at bounding box center [385, 190] width 163 height 25
paste input "file:///C:/Users/Positivo/Downloads/Segredo_do_Burguer_Tony_Nascimento.pdf"
type input "file:///C:/Users/Positivo/Downloads/Segredo_do_Burguer_Tony_Nascimento.pdf"
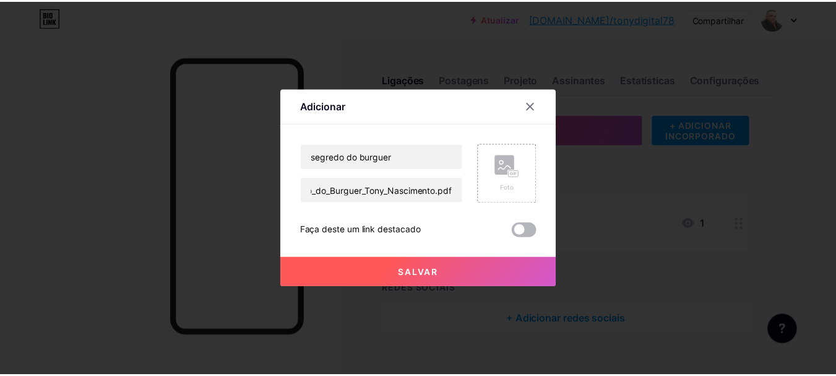
scroll to position [0, 0]
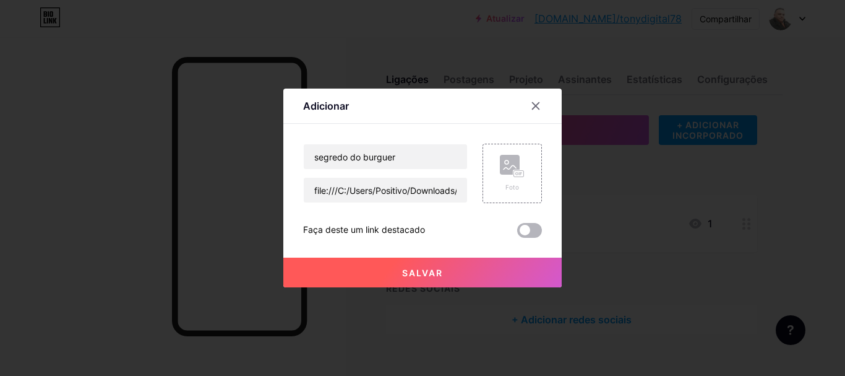
click at [538, 233] on span at bounding box center [529, 230] width 25 height 15
click at [517, 233] on input "checkbox" at bounding box center [517, 233] width 0 height 0
click at [519, 165] on rect at bounding box center [510, 165] width 20 height 20
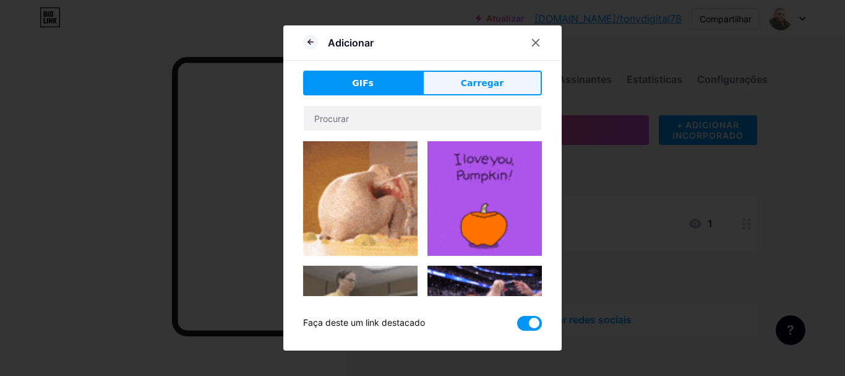
click at [484, 85] on font "Carregar" at bounding box center [482, 83] width 43 height 10
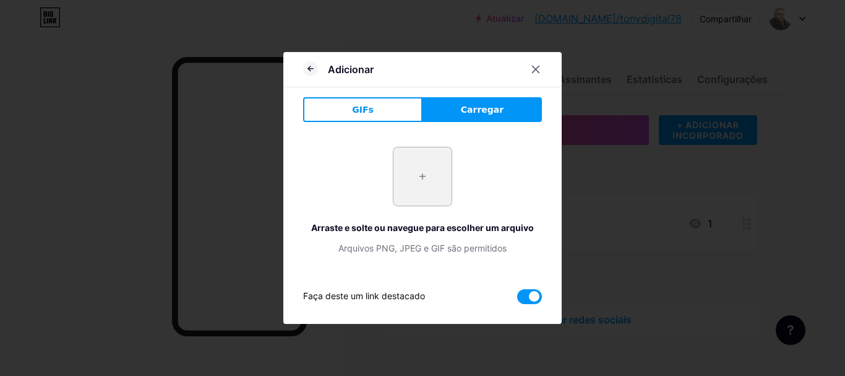
click at [425, 171] on input "file" at bounding box center [423, 176] width 58 height 58
type input "C:\fakepath\ChatGPT Image [DATE], 22_01_20.png"
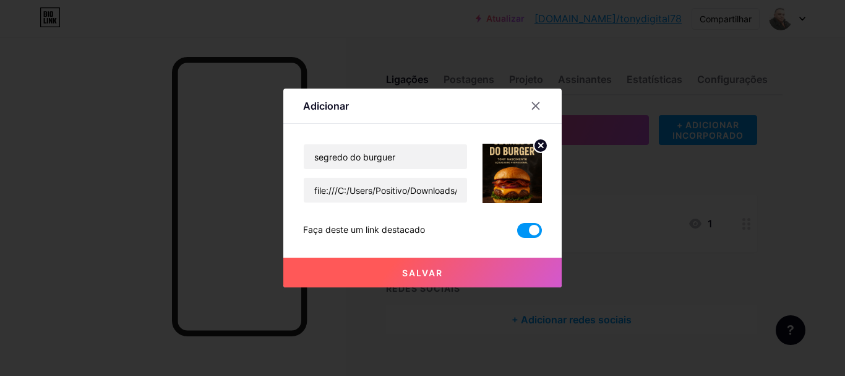
click at [407, 272] on font "Salvar" at bounding box center [422, 272] width 41 height 11
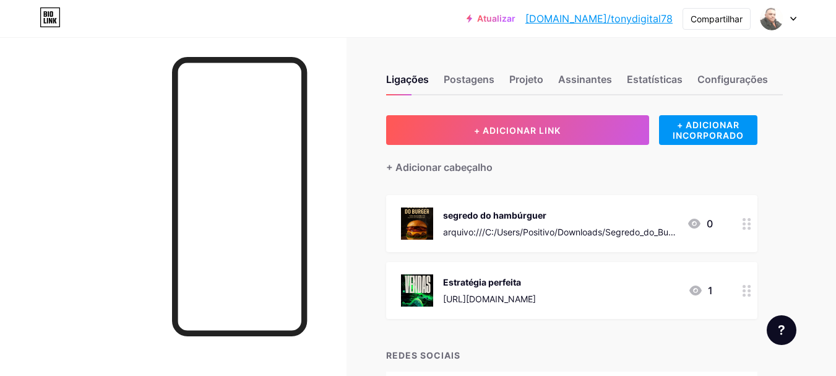
drag, startPoint x: 584, startPoint y: 294, endPoint x: 441, endPoint y: 291, distance: 143.0
click at [441, 291] on div "Estratégia perfeita [URL][DOMAIN_NAME] 1" at bounding box center [557, 290] width 312 height 32
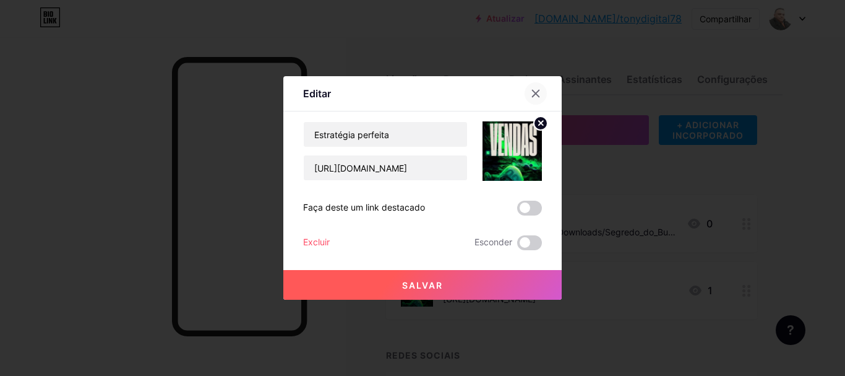
click at [535, 91] on icon at bounding box center [536, 93] width 10 height 10
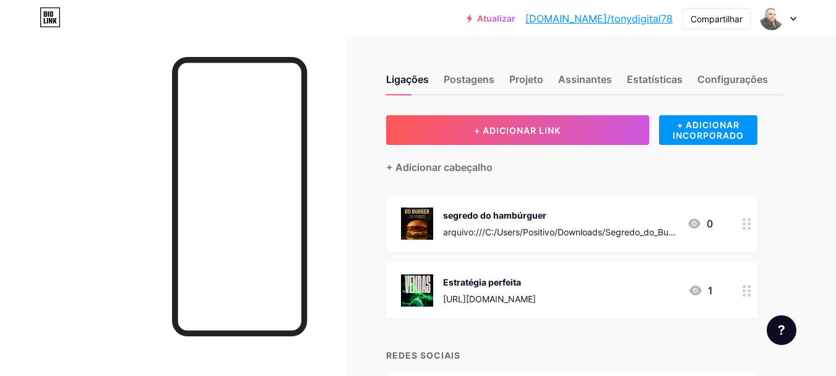
click at [551, 215] on div "segredo do hambúrguer" at bounding box center [560, 215] width 234 height 13
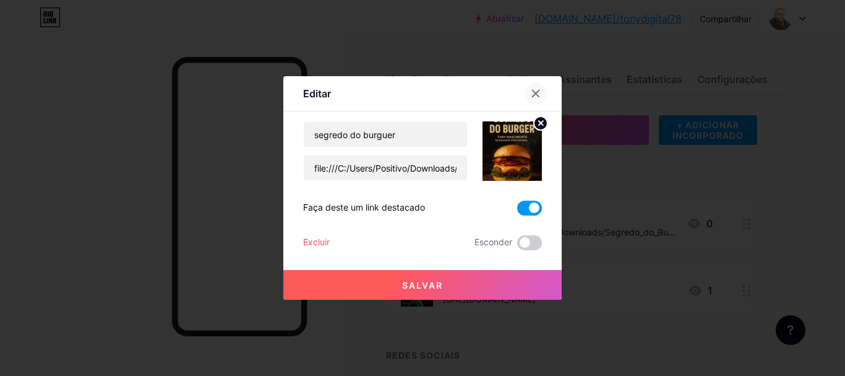
click at [538, 92] on icon at bounding box center [536, 93] width 10 height 10
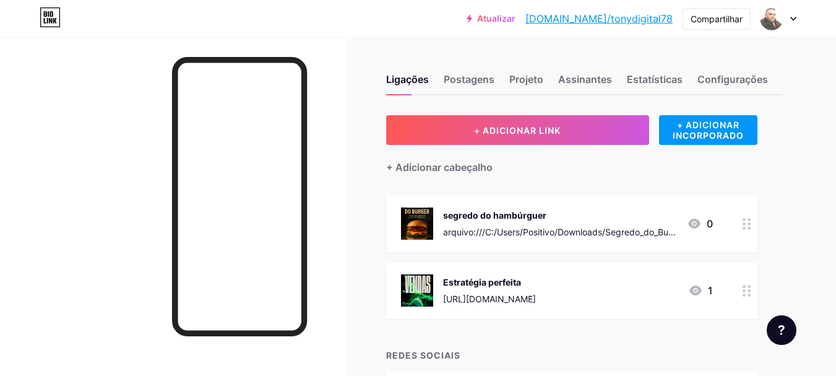
drag, startPoint x: 585, startPoint y: 297, endPoint x: 442, endPoint y: 298, distance: 143.0
click at [442, 298] on div "Estratégia perfeita [URL][DOMAIN_NAME] 1" at bounding box center [557, 290] width 312 height 32
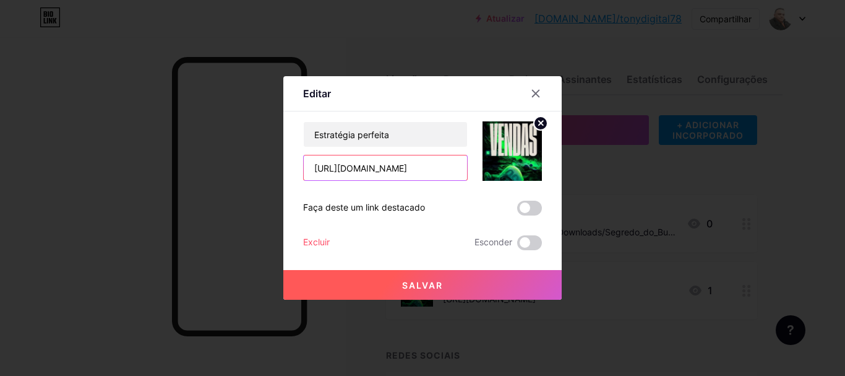
drag, startPoint x: 455, startPoint y: 166, endPoint x: 293, endPoint y: 163, distance: 162.2
click at [293, 163] on div "Editar Contente YouTube Reproduza vídeos do YouTube sem sair da sua página. ADI…" at bounding box center [422, 187] width 278 height 223
click at [532, 93] on icon at bounding box center [536, 93] width 10 height 10
